Goal: Information Seeking & Learning: Learn about a topic

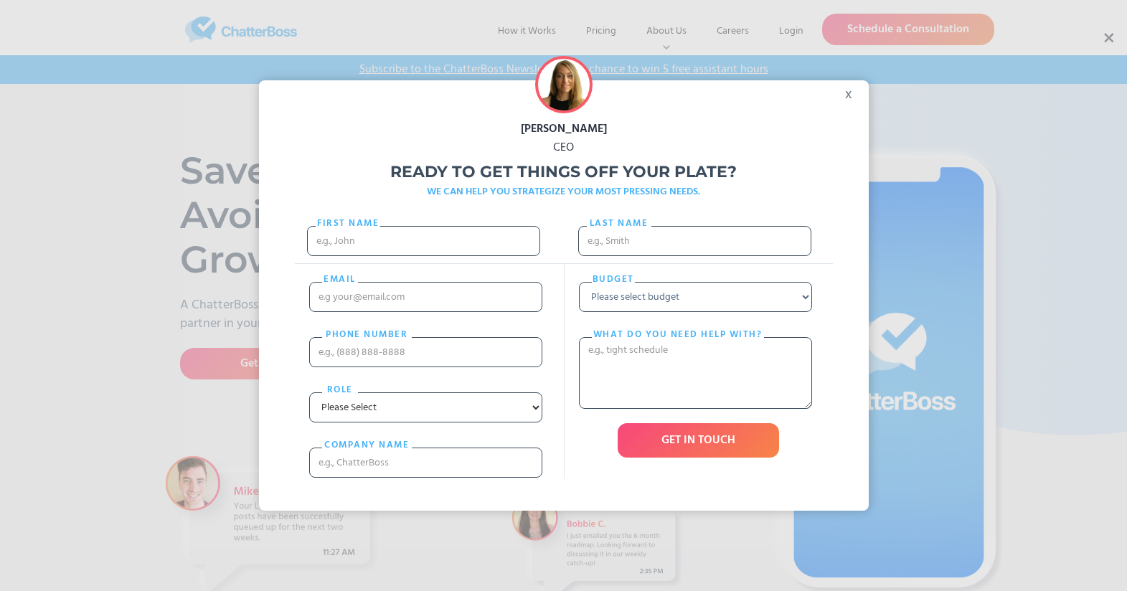
click at [855, 97] on div "x" at bounding box center [853, 91] width 32 height 22
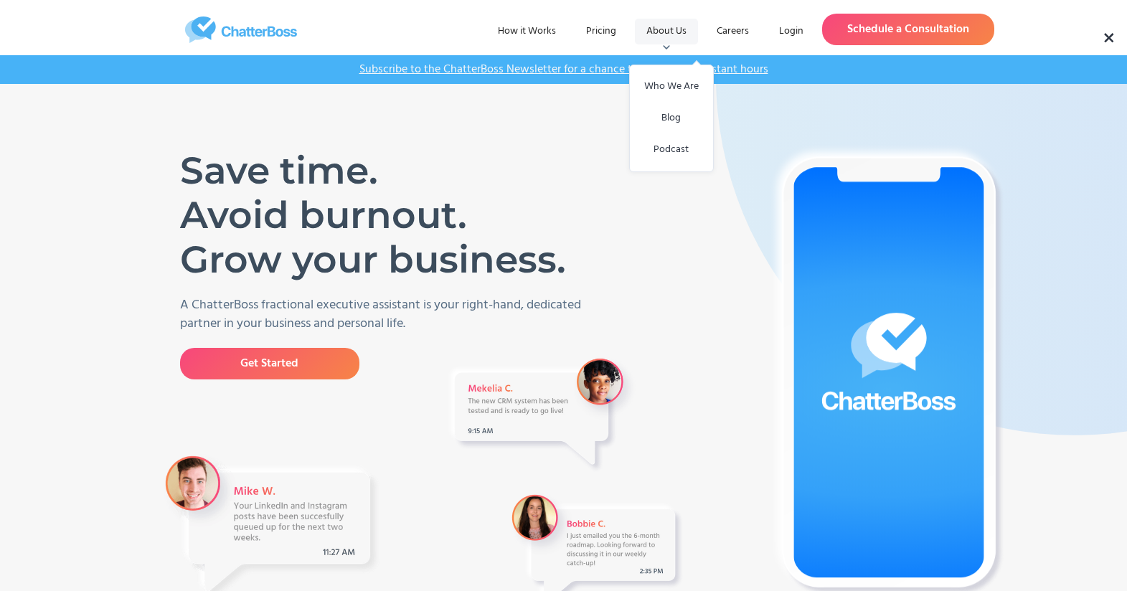
click at [671, 27] on div "About Us" at bounding box center [667, 31] width 40 height 14
click at [672, 86] on link "Who We Are" at bounding box center [672, 87] width 50 height 32
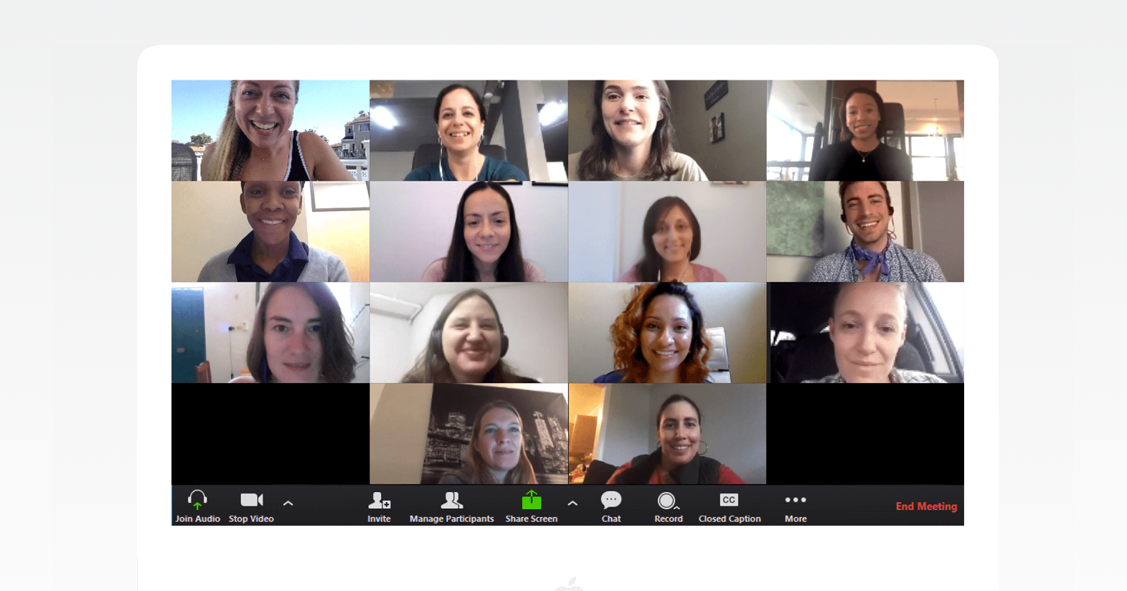
scroll to position [354, 0]
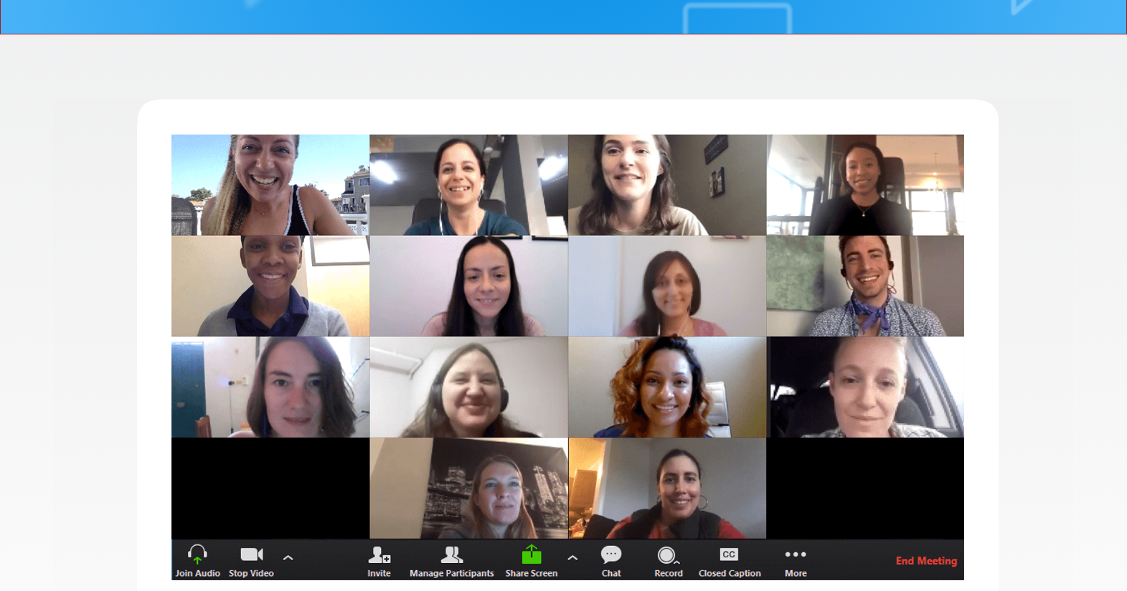
click at [611, 332] on img at bounding box center [564, 460] width 1020 height 723
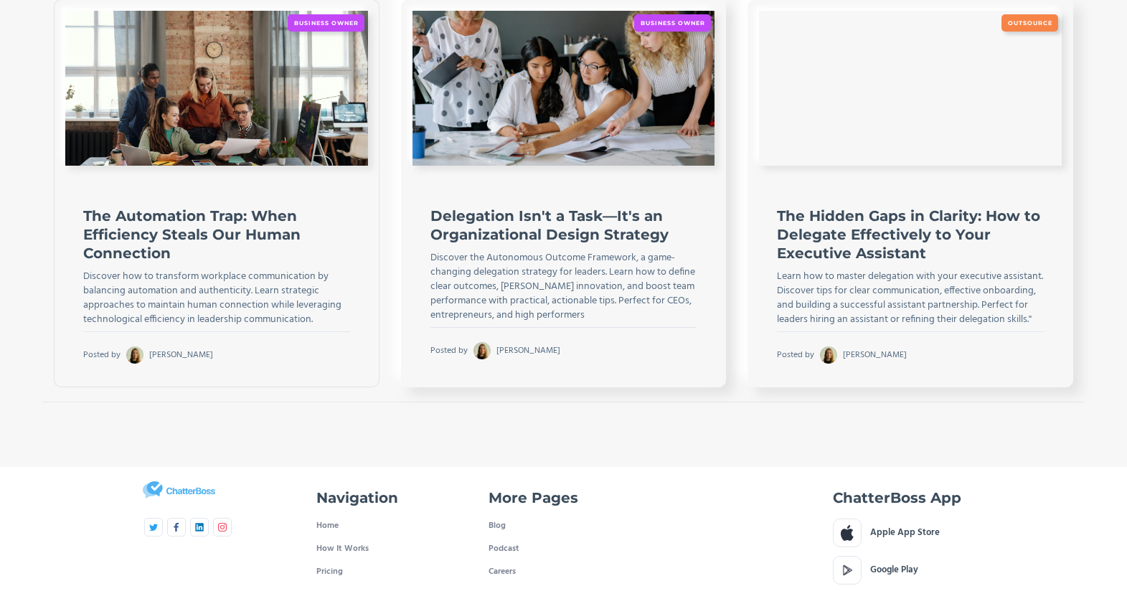
scroll to position [3005, 0]
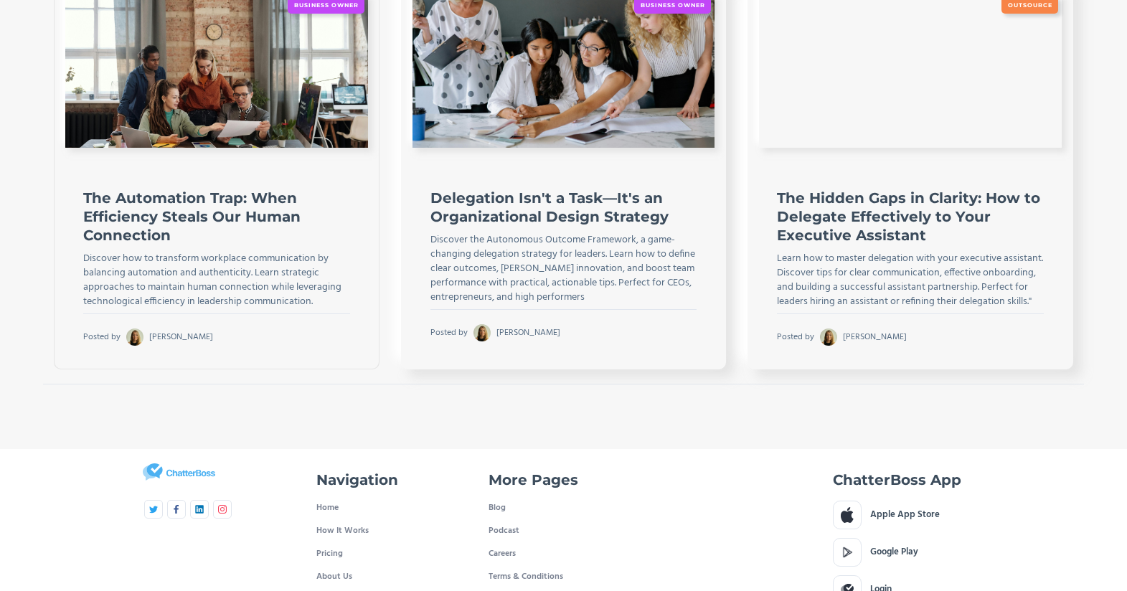
click at [167, 207] on h4 "The Automation Trap: When Efficiency Steals Our Human Connection" at bounding box center [216, 217] width 267 height 56
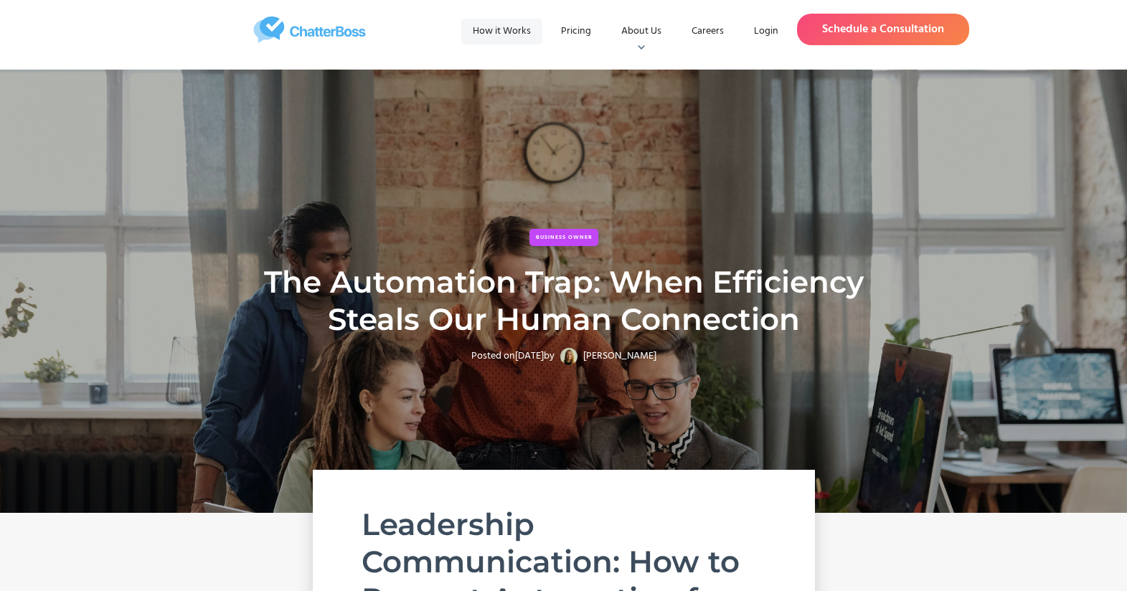
click at [503, 30] on link "How it Works" at bounding box center [501, 32] width 81 height 26
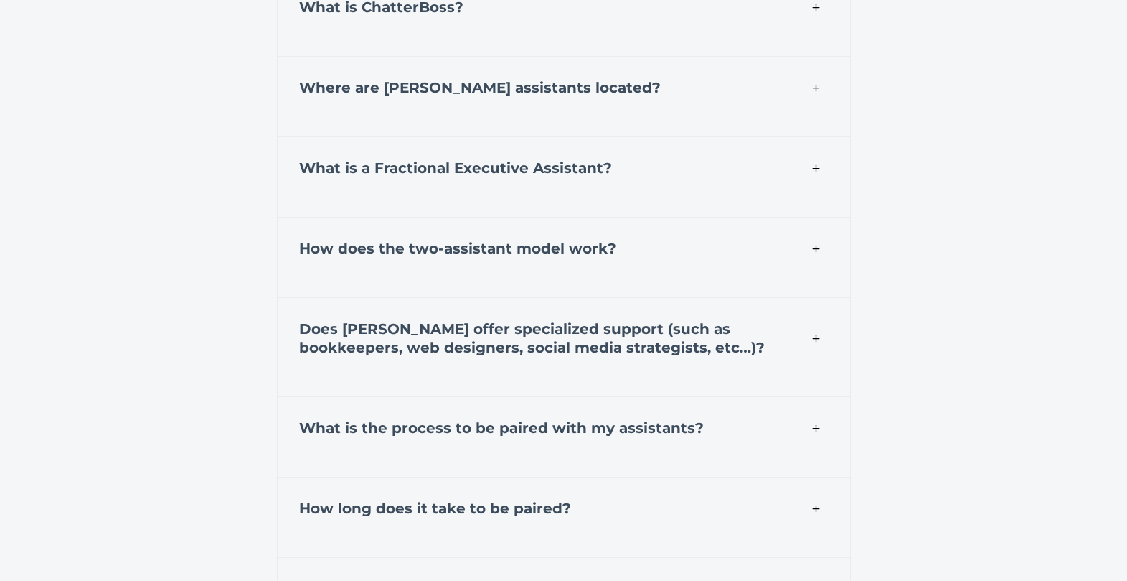
scroll to position [5015, 0]
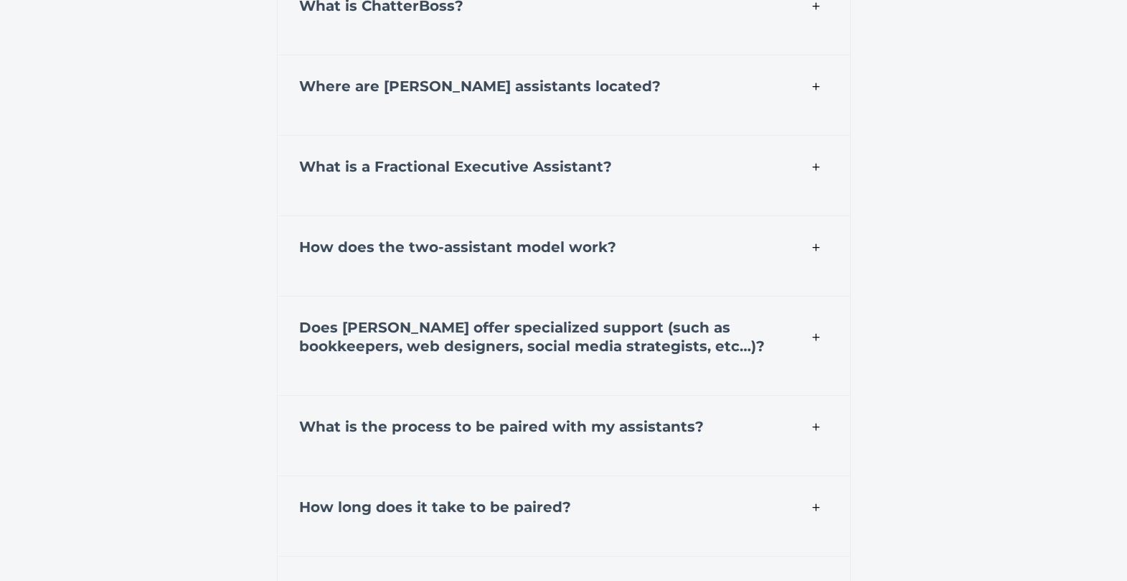
click at [409, 245] on strong "How does the two-assistant model work?" at bounding box center [457, 246] width 317 height 17
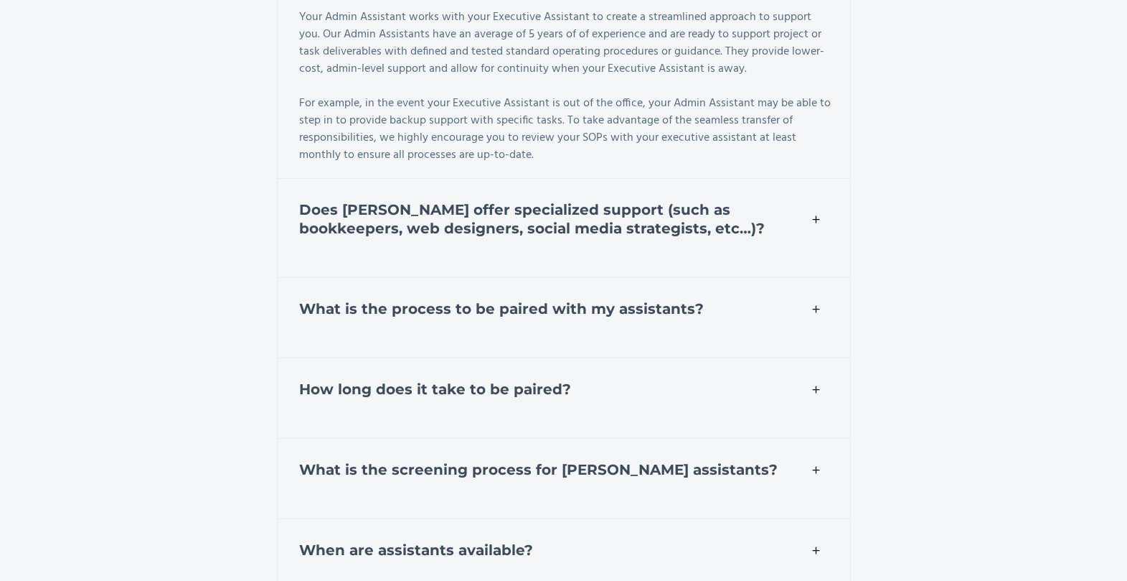
scroll to position [5389, 0]
click at [813, 213] on img at bounding box center [816, 218] width 11 height 11
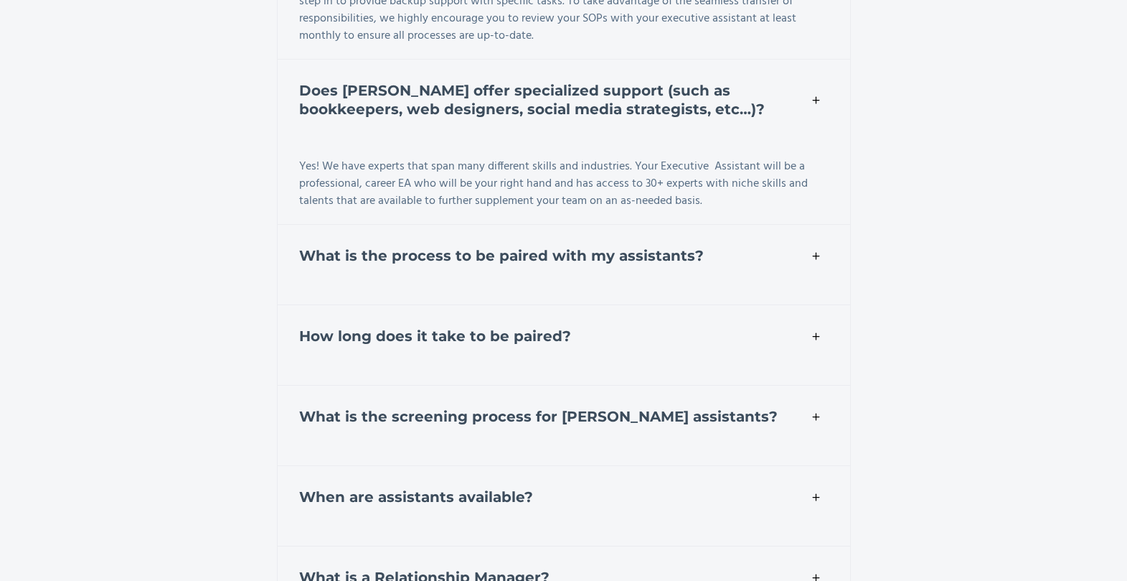
scroll to position [5511, 0]
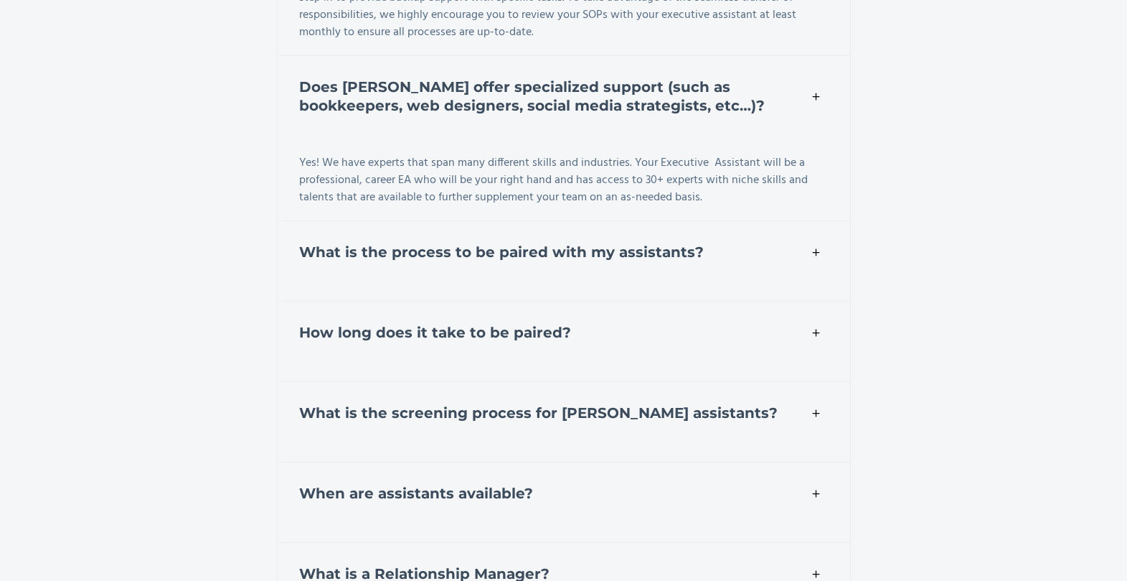
click at [555, 250] on div "What is the process to be paired with my assistants?" at bounding box center [564, 249] width 574 height 59
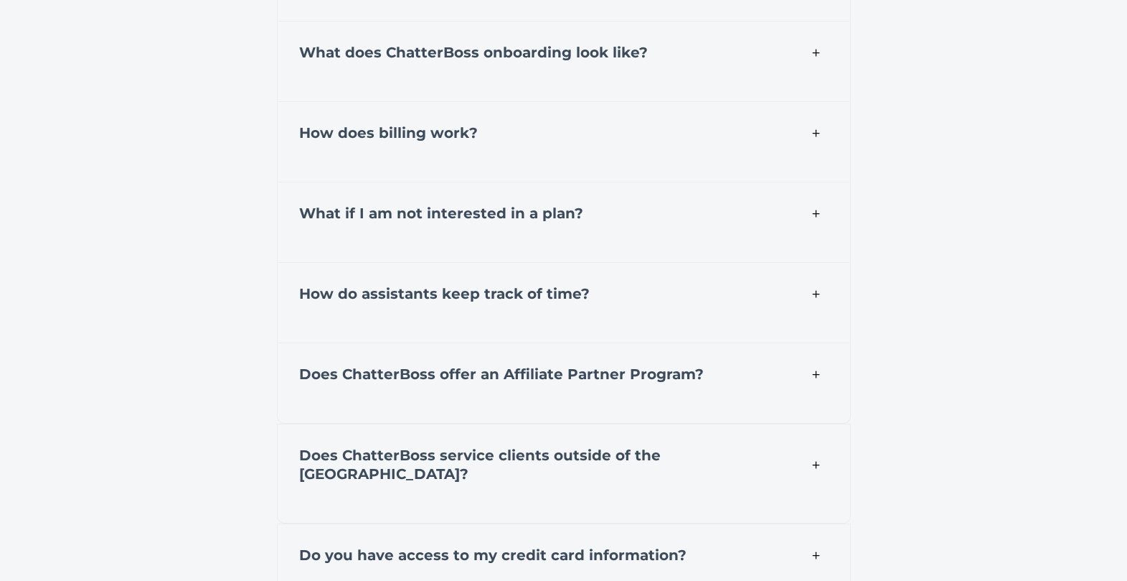
scroll to position [6600, 0]
click at [422, 129] on div "How does billing work?" at bounding box center [564, 129] width 574 height 59
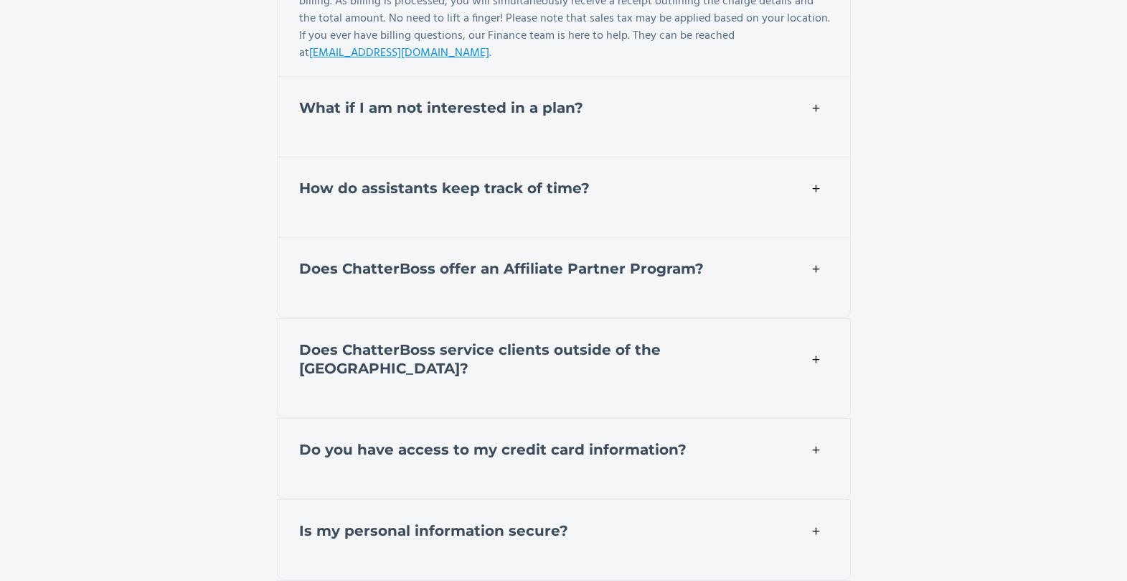
scroll to position [6915, 0]
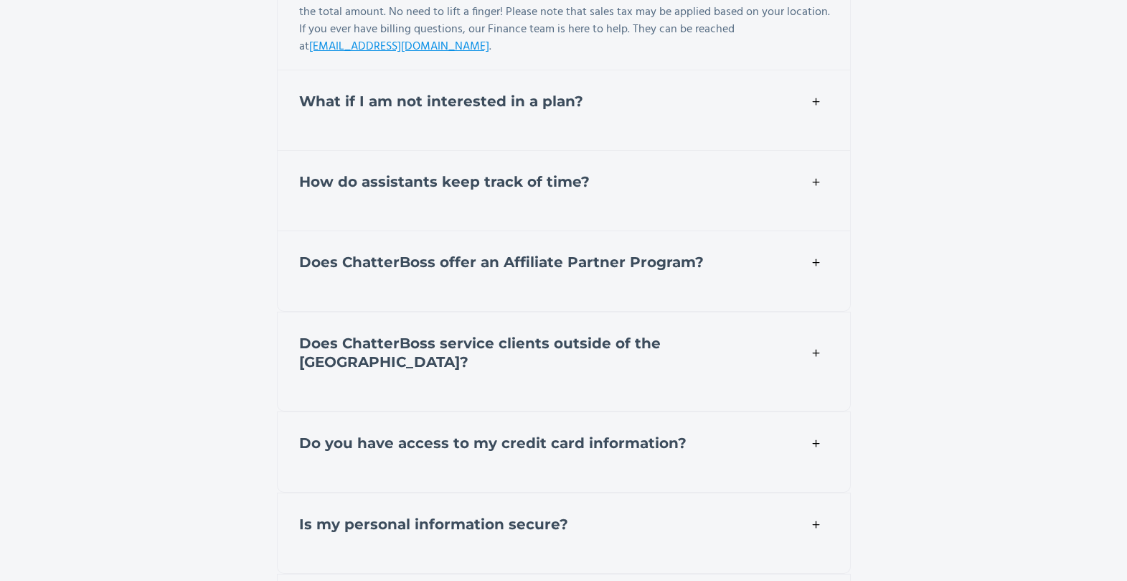
click at [600, 105] on div "What if I am not interested in a plan?" at bounding box center [564, 99] width 574 height 59
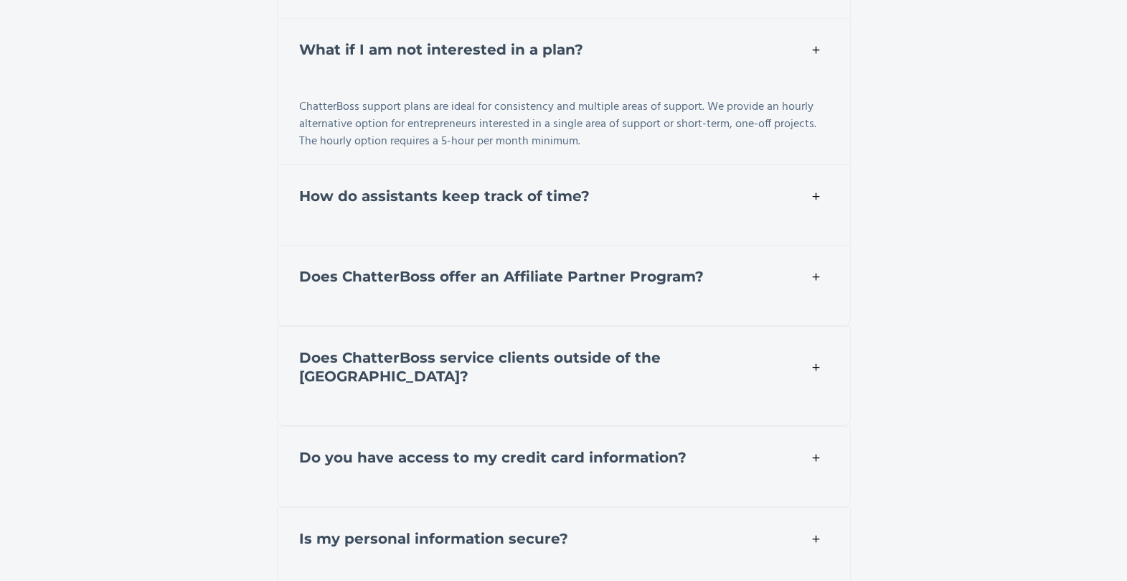
scroll to position [6973, 0]
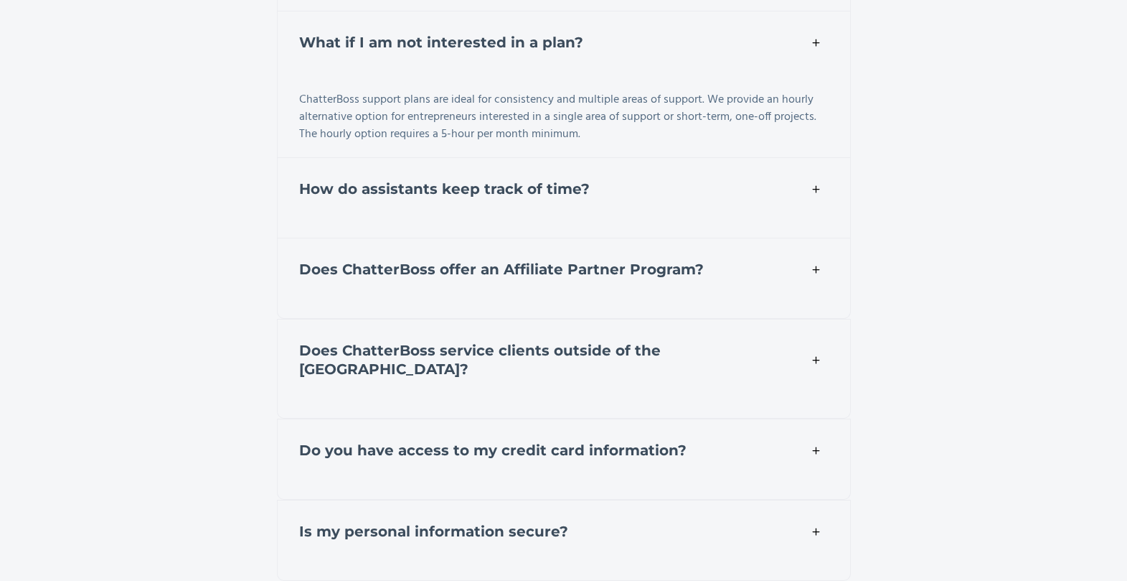
click at [637, 172] on div "How do assistants keep track of time?" at bounding box center [564, 186] width 574 height 59
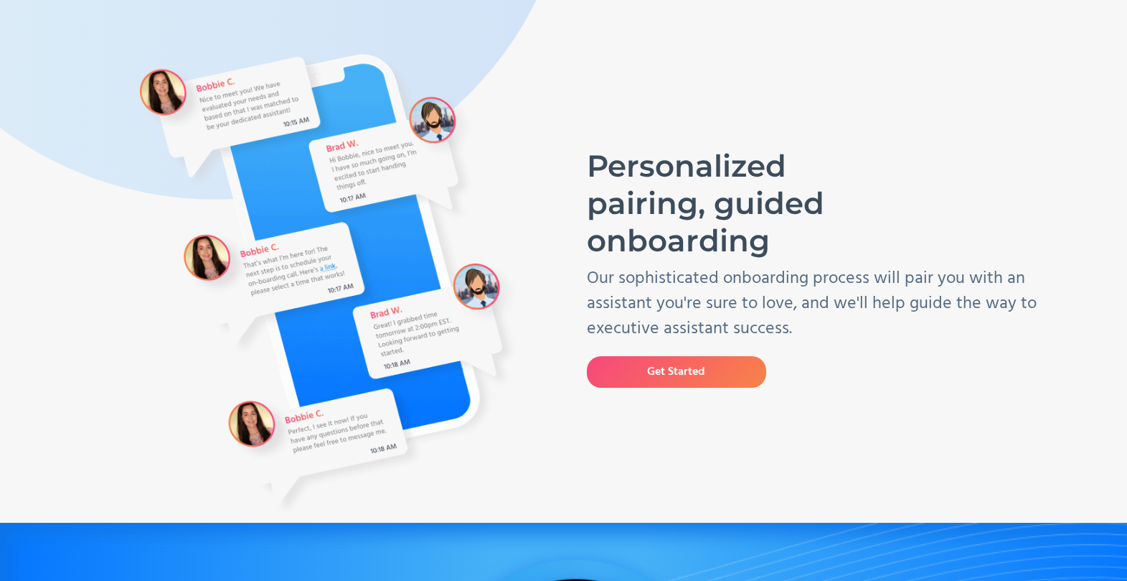
scroll to position [0, 0]
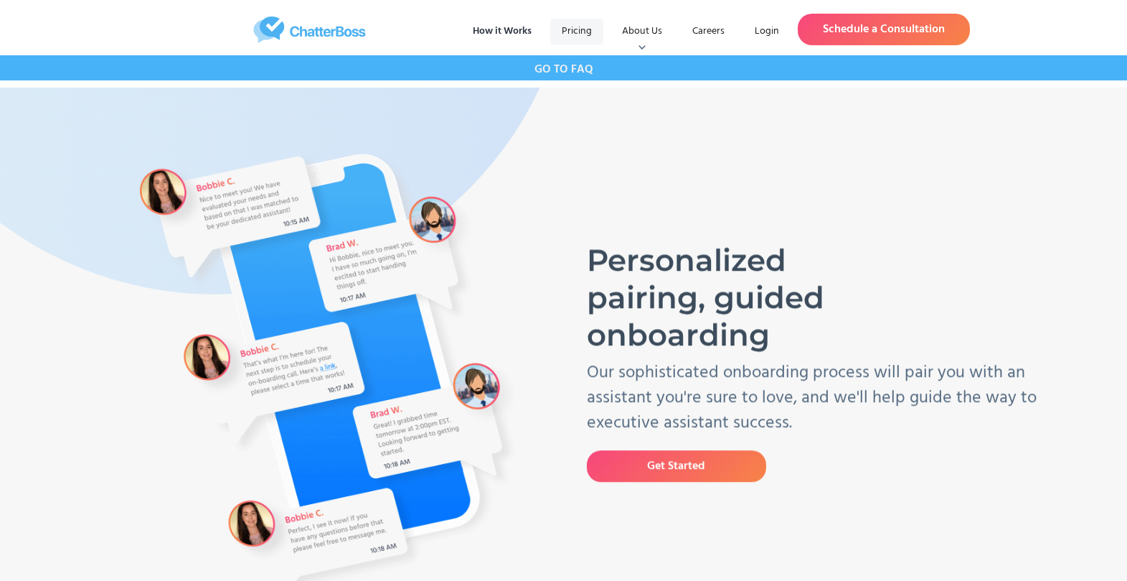
click at [585, 22] on link "Pricing" at bounding box center [576, 32] width 53 height 26
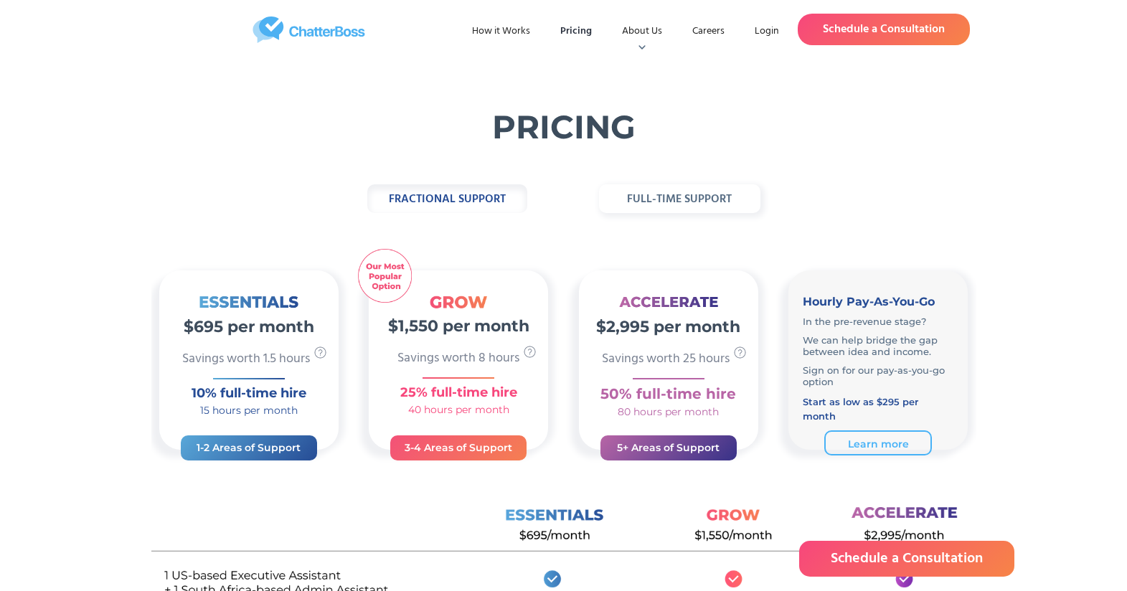
click at [682, 197] on strong "full-time support" at bounding box center [679, 199] width 105 height 19
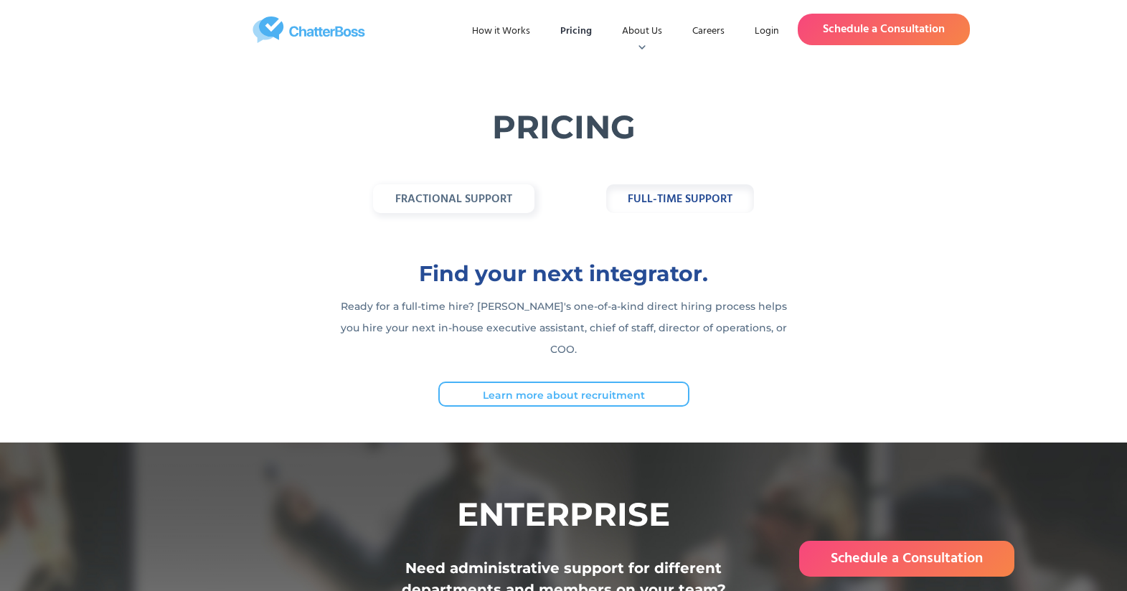
click at [438, 207] on strong "fractional support" at bounding box center [453, 199] width 117 height 19
